Goal: Answer question/provide support

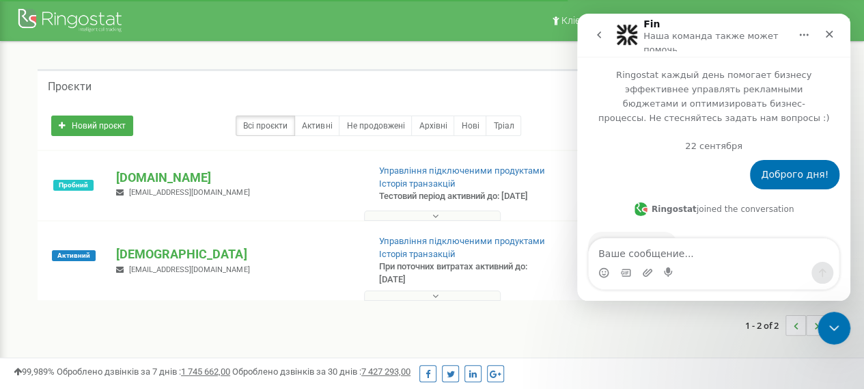
scroll to position [60, 0]
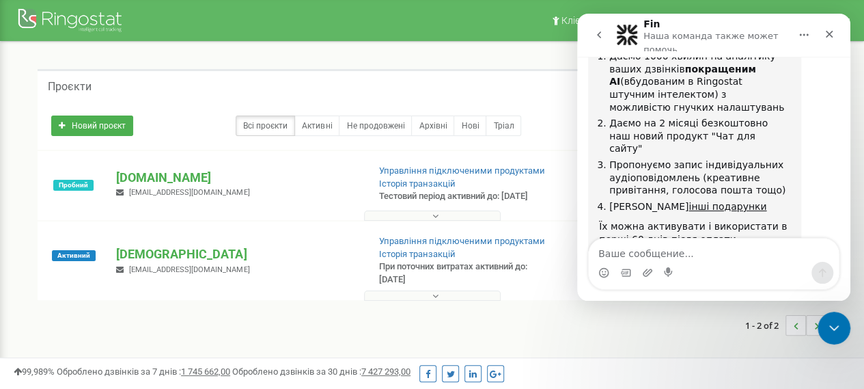
click at [712, 348] on div "Допоможіть користувачеві [PERSON_NAME] зрозуміти, як він справляється:" at bounding box center [694, 368] width 191 height 40
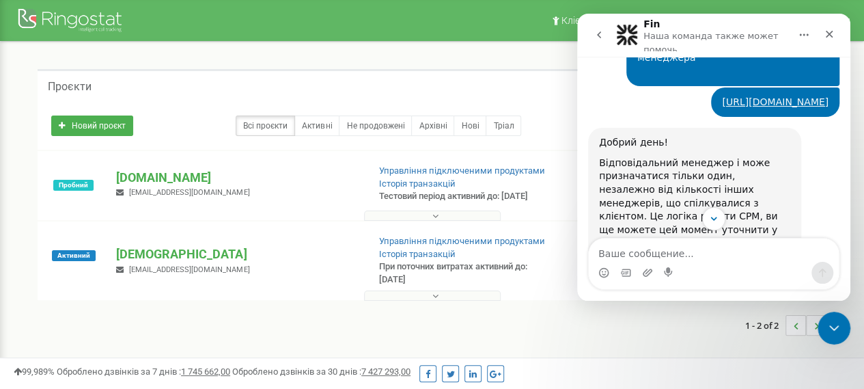
scroll to position [2548, 0]
click at [604, 38] on button "go back" at bounding box center [599, 35] width 26 height 26
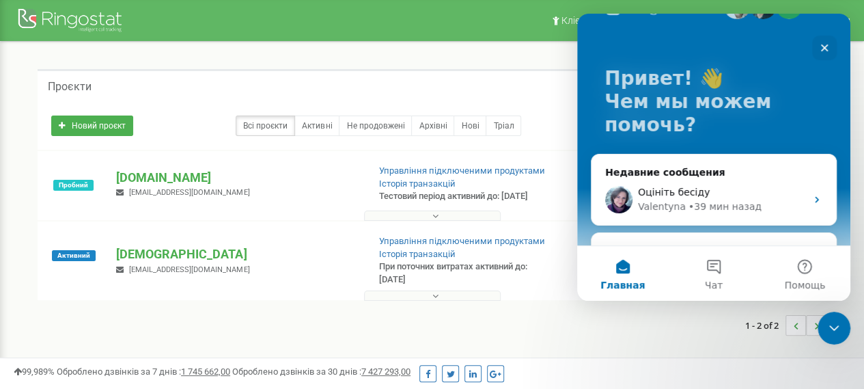
scroll to position [46, 0]
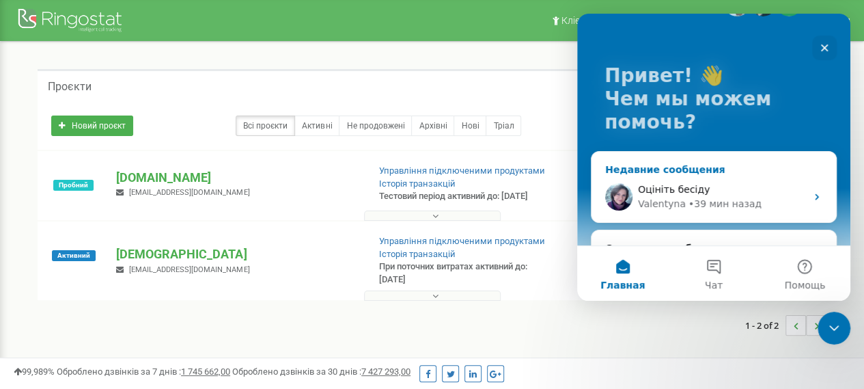
click at [658, 197] on div "Valentyna" at bounding box center [662, 204] width 48 height 14
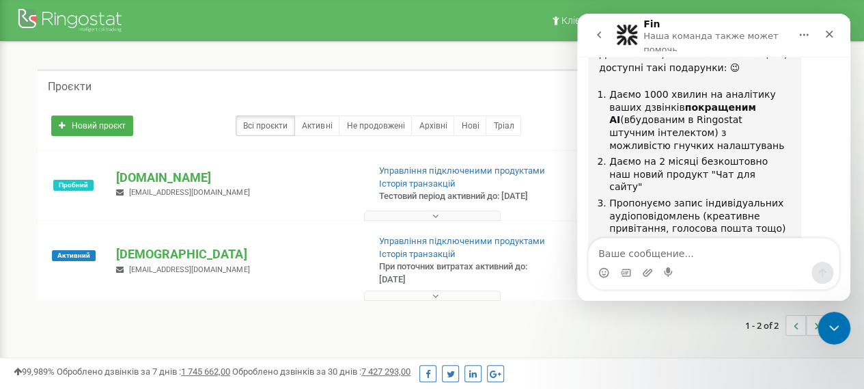
scroll to position [3395, 0]
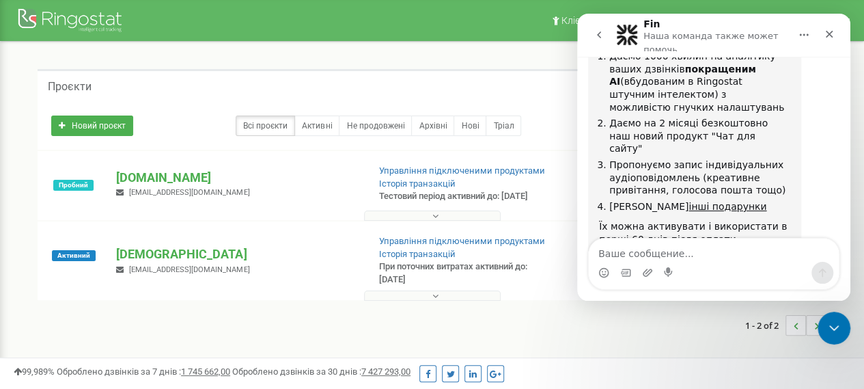
click at [554, 83] on div "Проєкти" at bounding box center [432, 85] width 789 height 33
click at [501, 330] on div "1 - 2 of 2" at bounding box center [432, 325] width 789 height 48
click at [486, 312] on div "1 - 2 of 2" at bounding box center [432, 325] width 789 height 48
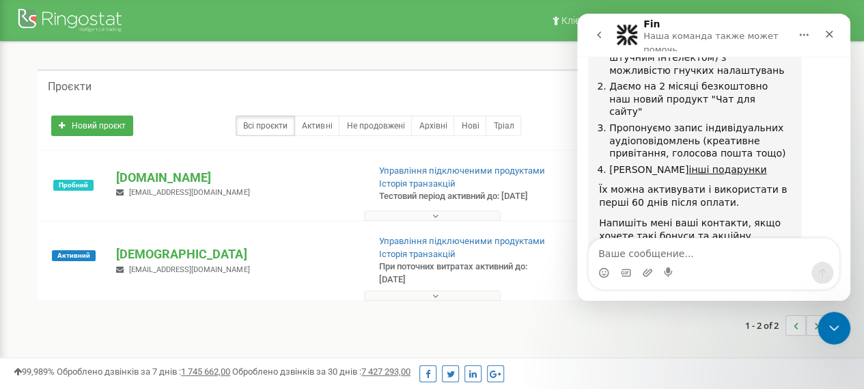
click at [761, 267] on div "Мессенджер Intercom" at bounding box center [714, 273] width 250 height 22
click at [565, 310] on div "1 - 2 of 2" at bounding box center [432, 325] width 789 height 48
click at [819, 27] on div "Закрыть" at bounding box center [829, 34] width 25 height 25
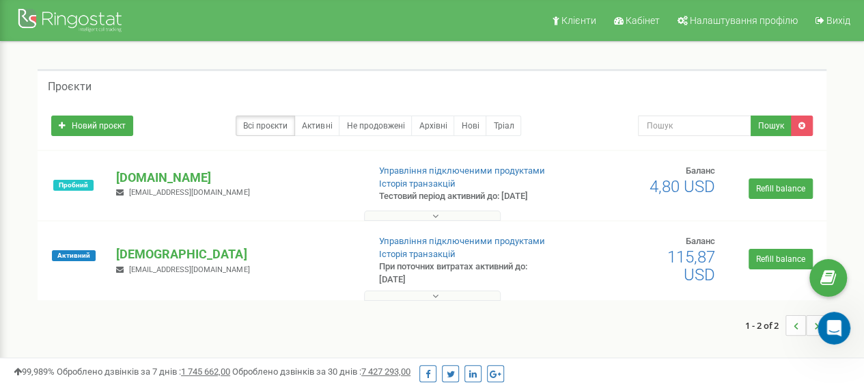
type textarea "3"
